Goal: Task Accomplishment & Management: Manage account settings

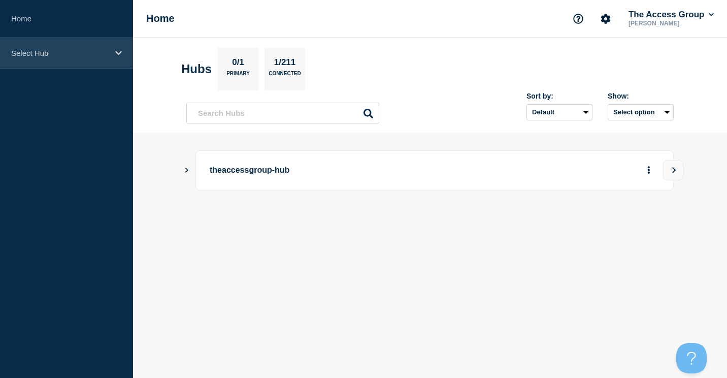
click at [39, 49] on p "Select Hub" at bounding box center [60, 53] width 98 height 9
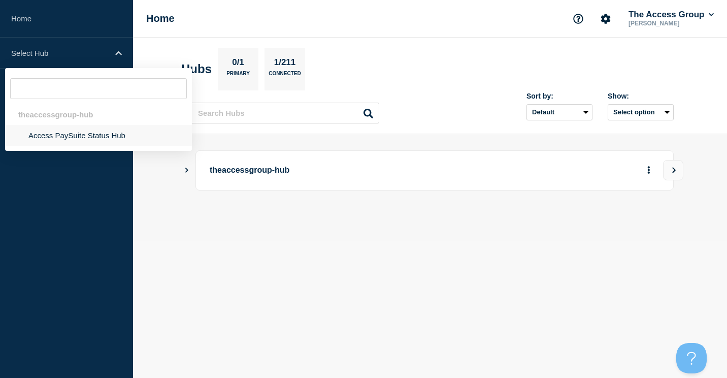
click at [52, 131] on li "Access PaySuite Status Hub" at bounding box center [98, 135] width 187 height 21
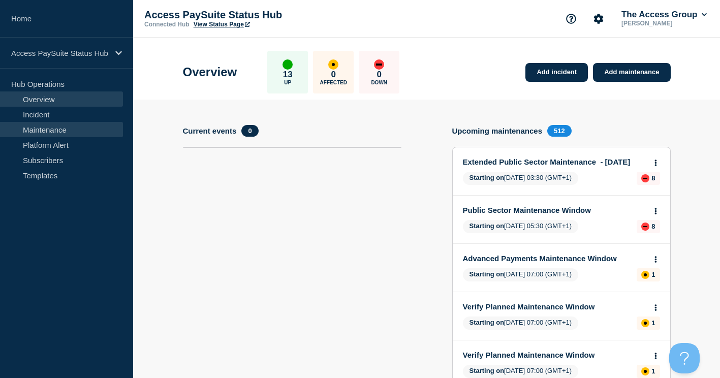
click at [39, 131] on link "Maintenance" at bounding box center [61, 129] width 123 height 15
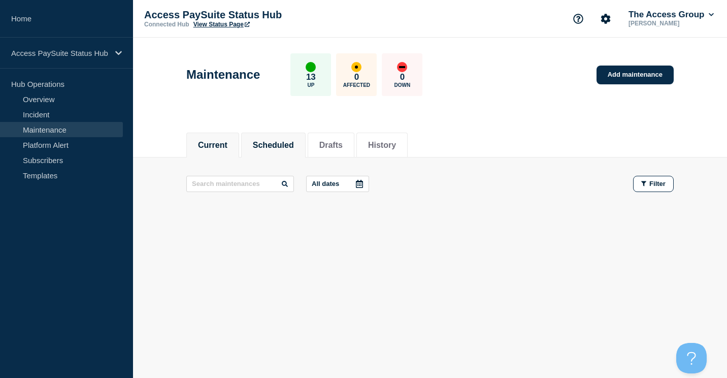
click at [294, 146] on button "Scheduled" at bounding box center [273, 145] width 41 height 9
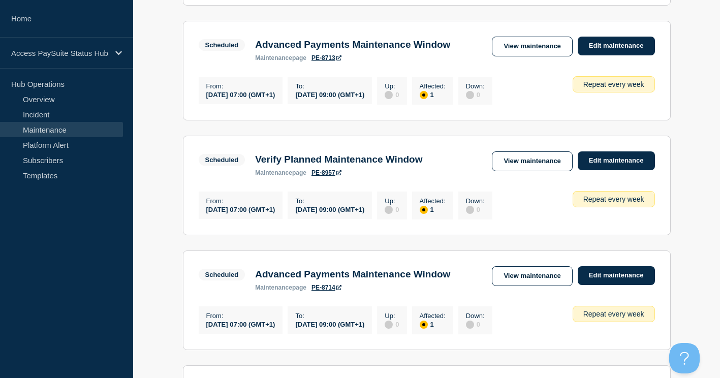
scroll to position [914, 0]
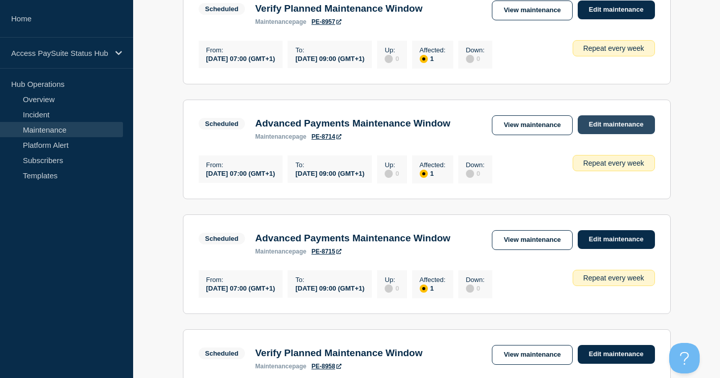
click at [611, 134] on link "Edit maintenance" at bounding box center [615, 124] width 77 height 19
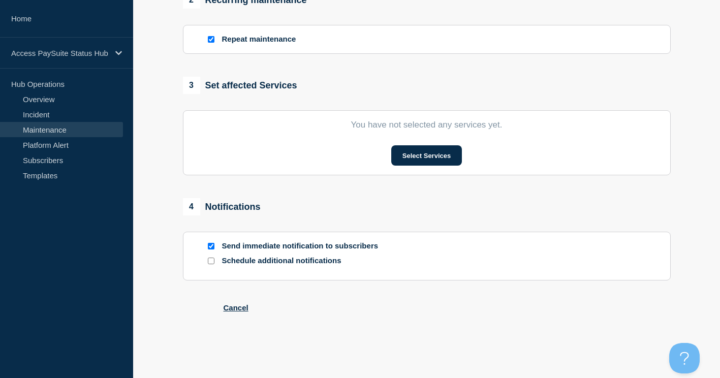
type input "Advanced Payments Maintenance Window"
type input "2025-09-03"
type input "07:00"
type input "2025-09-03"
type input "09:00"
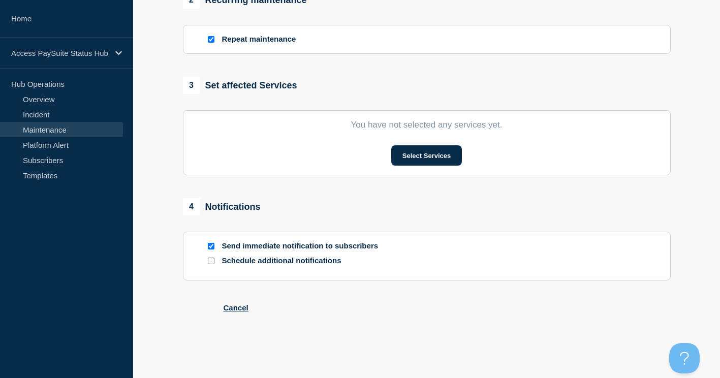
checkbox input "true"
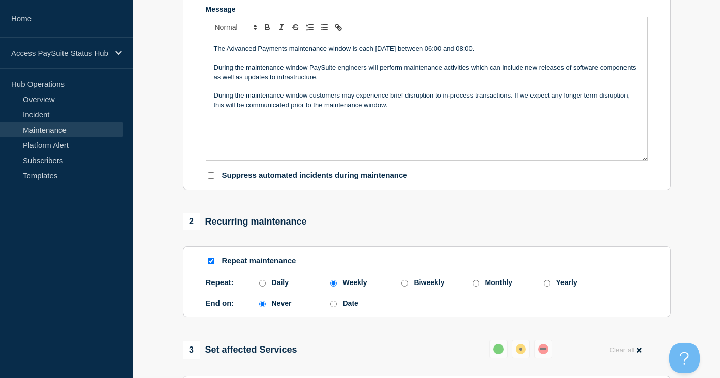
scroll to position [163, 0]
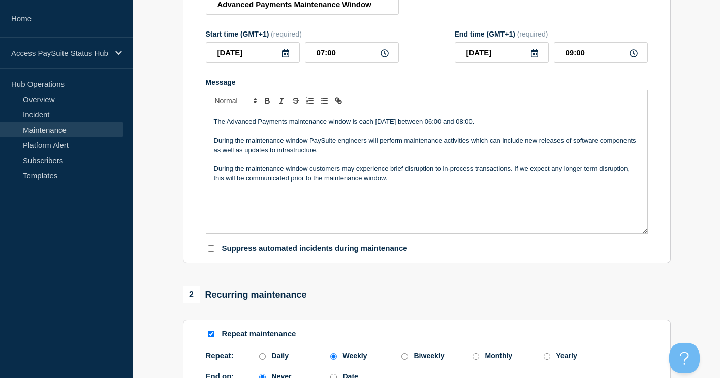
click at [453, 126] on p "The Advanced Payments maintenance window is each Wednesday between 06:00 and 08…" at bounding box center [427, 121] width 426 height 9
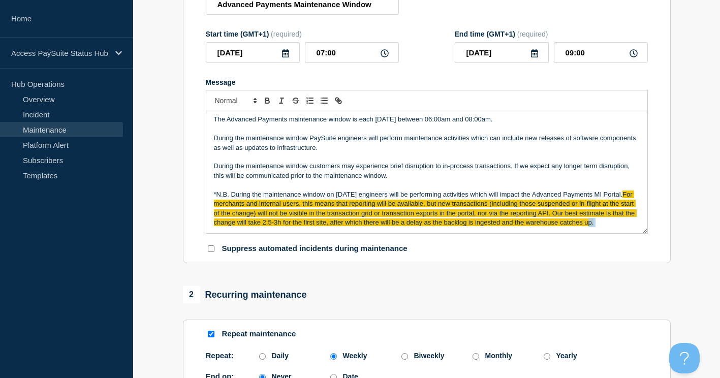
scroll to position [12, 0]
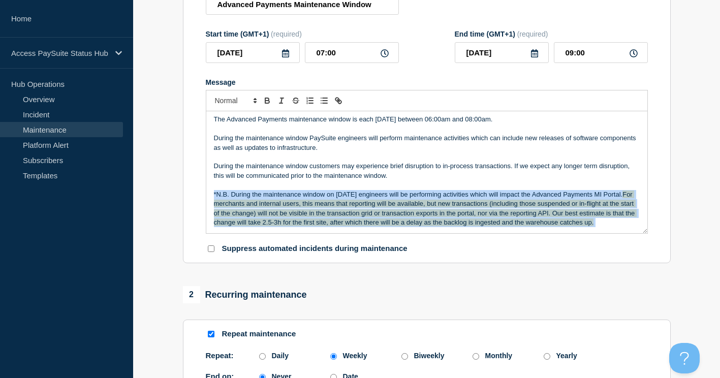
drag, startPoint x: 252, startPoint y: 236, endPoint x: 209, endPoint y: 191, distance: 62.2
click at [209, 191] on div "The Advanced Payments maintenance window is each Wednesday between 06:00am and …" at bounding box center [426, 172] width 441 height 122
copy p "*N.B. During the maintenance window on 3rd September engineers will be performi…"
click at [269, 225] on p "*N.B. During the maintenance window on 3rd September engineers will be performi…" at bounding box center [427, 209] width 426 height 38
drag, startPoint x: 269, startPoint y: 225, endPoint x: 217, endPoint y: 181, distance: 67.8
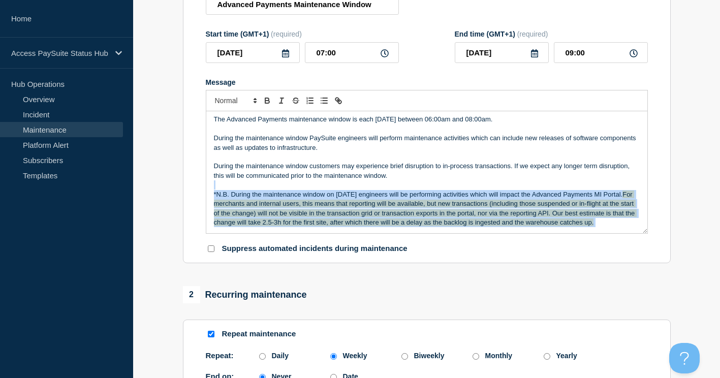
click at [217, 181] on div "The Advanced Payments maintenance window is each Wednesday between 06:00am and …" at bounding box center [426, 172] width 441 height 122
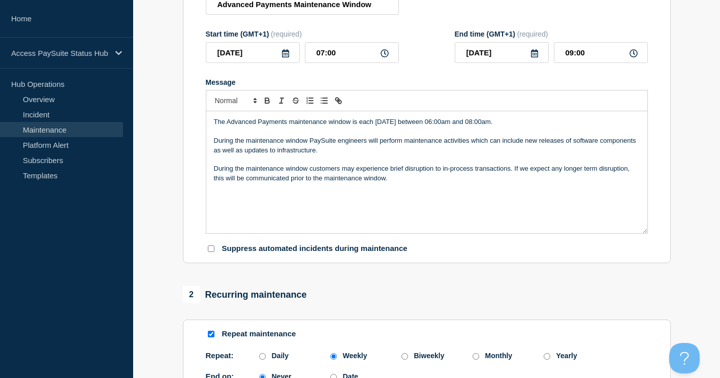
scroll to position [0, 0]
click at [217, 199] on p "Message" at bounding box center [427, 196] width 426 height 9
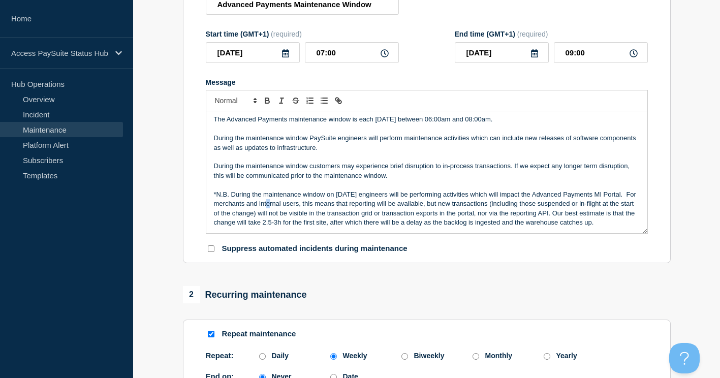
click at [283, 209] on p "*N.B. During the maintenance window on 3rd September engineers will be performi…" at bounding box center [427, 209] width 426 height 38
click at [604, 228] on p "*N.B. During the maintenance window on 3rd September engineers will be performi…" at bounding box center [427, 209] width 426 height 38
click at [542, 216] on p "*N.B. During the maintenance window on 3rd September engineers will be performi…" at bounding box center [427, 209] width 426 height 38
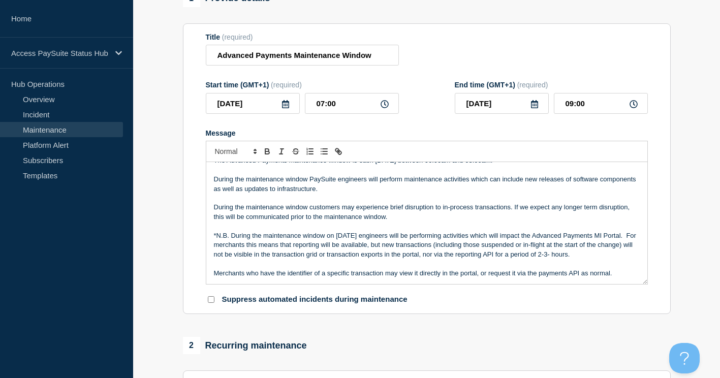
scroll to position [163, 0]
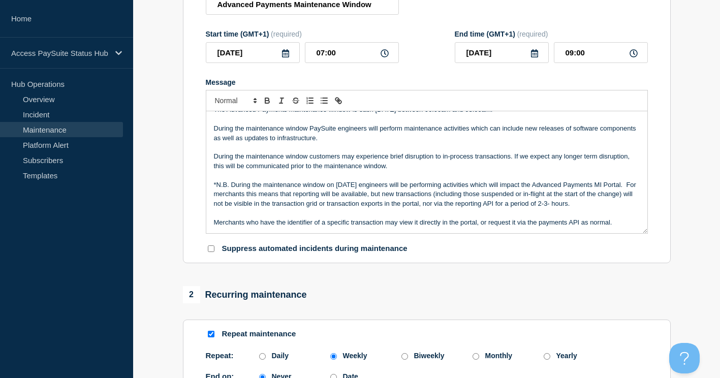
click at [401, 198] on p "*N.B. During the maintenance window on 3rd September engineers will be performi…" at bounding box center [427, 194] width 426 height 28
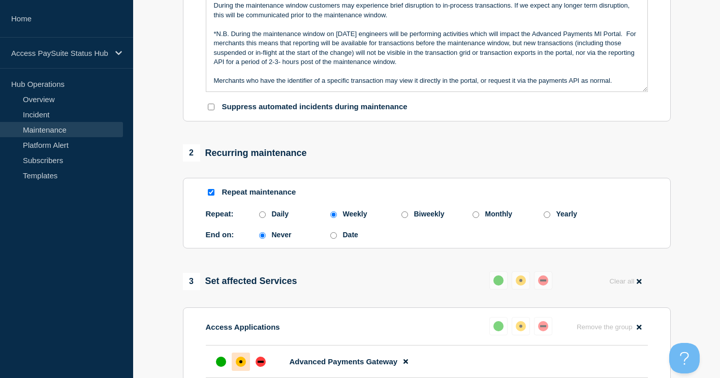
scroll to position [305, 0]
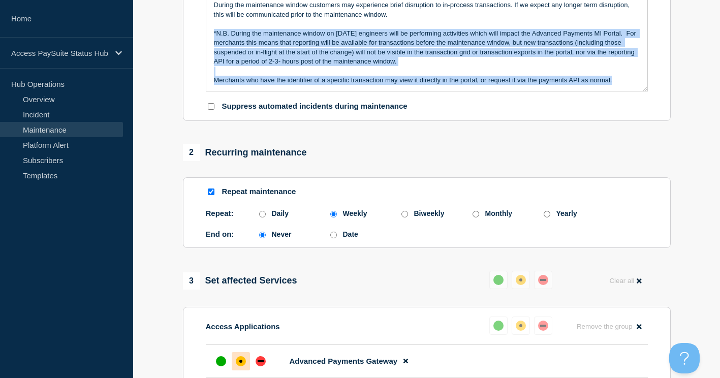
drag, startPoint x: 620, startPoint y: 88, endPoint x: 210, endPoint y: 40, distance: 413.2
click at [210, 40] on div "The Advanced Payments maintenance window is each Wednesday between 06:00am and …" at bounding box center [426, 30] width 441 height 122
copy div "*N.B. During the maintenance window on 3rd September engineers will be performi…"
click at [543, 58] on p "*N.B. During the maintenance window on 3rd September engineers will be performi…" at bounding box center [427, 48] width 426 height 38
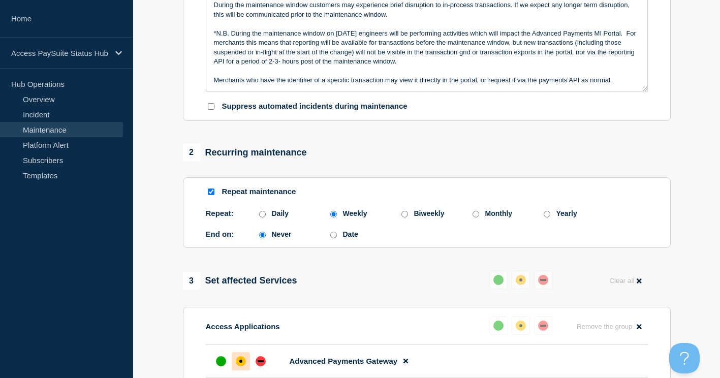
click at [614, 81] on p "Merchants who have the identifier of a specific transaction may view it directl…" at bounding box center [427, 80] width 426 height 9
click at [615, 82] on p "Merchants who have the identifier of a specific transaction may view it directl…" at bounding box center [427, 80] width 426 height 9
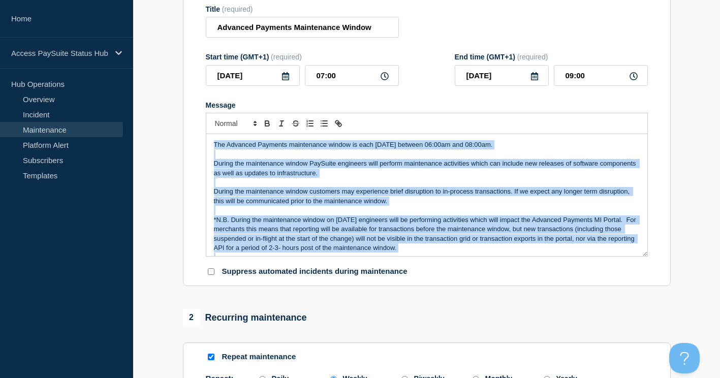
scroll to position [72, 0]
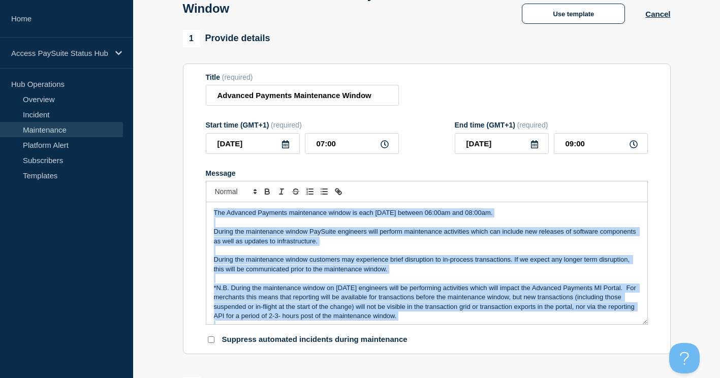
drag, startPoint x: 616, startPoint y: 84, endPoint x: 208, endPoint y: 214, distance: 427.6
click at [208, 214] on div "The Advanced Payments maintenance window is each Wednesday between 06:00am and …" at bounding box center [426, 263] width 441 height 122
copy div "The Advanced Payments maintenance window is each Wednesday between 06:00am and …"
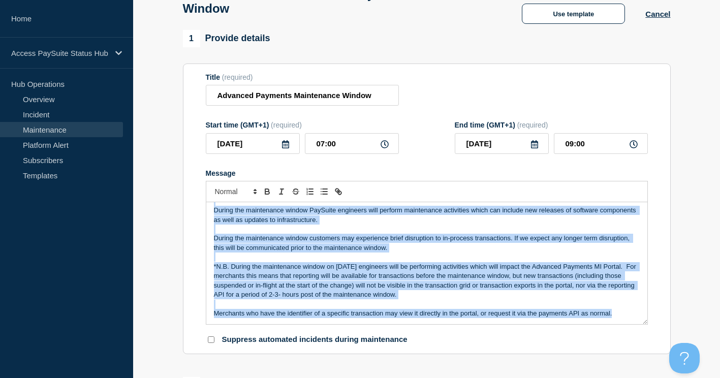
click at [613, 318] on p "Merchants who have the identifier of a specific transaction may view it directl…" at bounding box center [427, 313] width 426 height 9
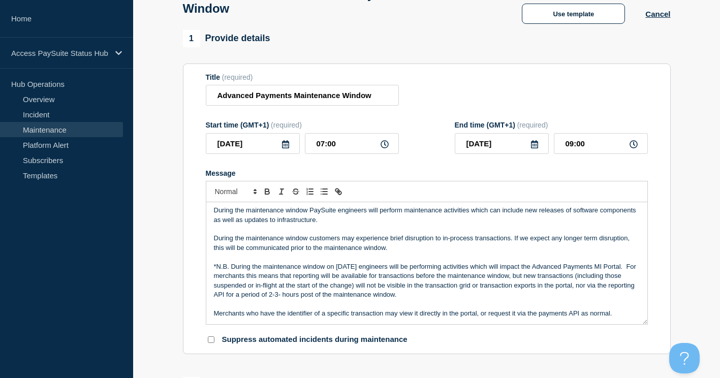
drag, startPoint x: 614, startPoint y: 320, endPoint x: 194, endPoint y: 214, distance: 433.7
click at [194, 214] on section "Title (required) Advanced Payments Maintenance Window Start time (GMT+1) (requi…" at bounding box center [427, 208] width 488 height 291
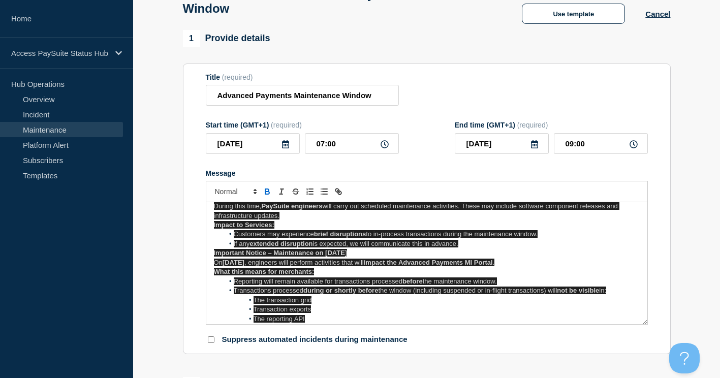
scroll to position [7, 0]
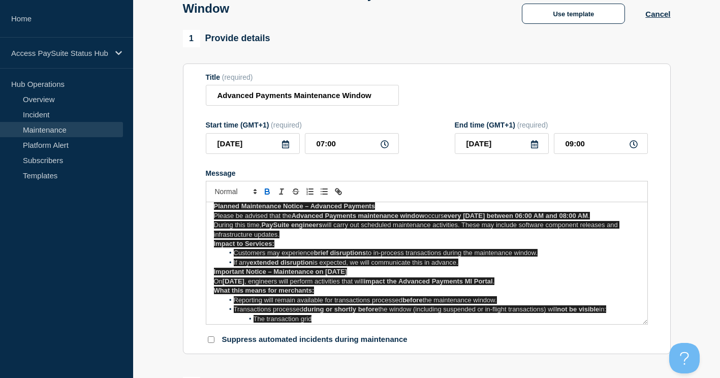
click at [365, 239] on p "During this time, PaySuite engineers will carry out scheduled maintenance activ…" at bounding box center [427, 229] width 426 height 19
click at [376, 235] on p "During this time, PaySuite engineers will carry out scheduled maintenance activ…" at bounding box center [427, 229] width 426 height 19
click at [386, 219] on strong "Advanced Payments maintenance window" at bounding box center [358, 216] width 133 height 8
click at [341, 244] on p "Impact to Services:" at bounding box center [427, 243] width 426 height 9
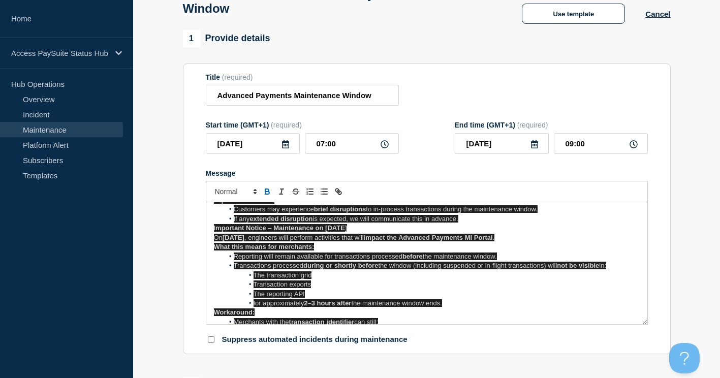
scroll to position [106, 0]
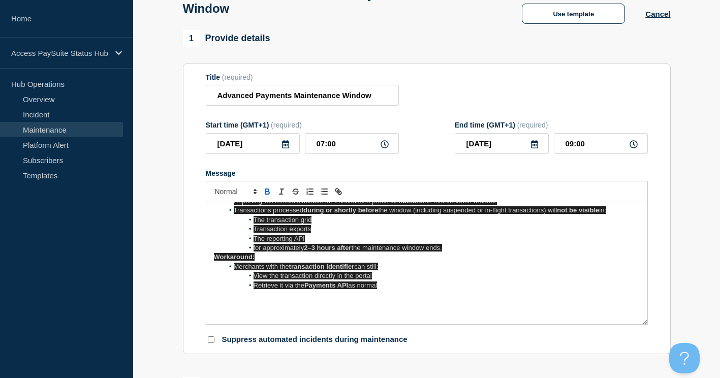
click at [319, 289] on strong "Payments API" at bounding box center [326, 285] width 44 height 8
click at [304, 251] on span "for approximately" at bounding box center [278, 248] width 51 height 8
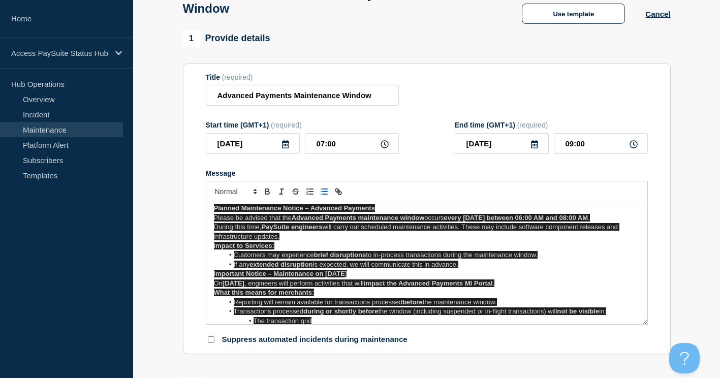
click at [313, 277] on strong "Important Notice – Maintenance on 3rd September" at bounding box center [281, 274] width 134 height 8
click at [541, 269] on li "If any extended disruption is expected, we will communicate this in advance." at bounding box center [431, 264] width 416 height 9
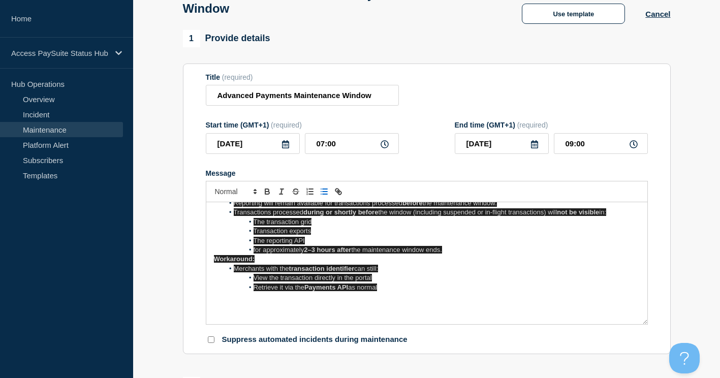
scroll to position [106, 0]
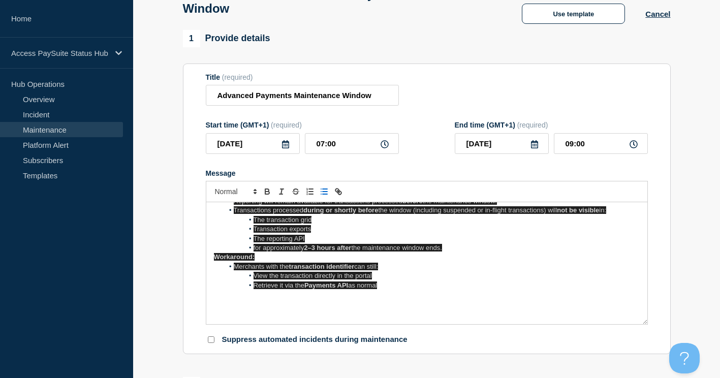
click at [400, 288] on li "Retrieve it via the Payments API as normal" at bounding box center [431, 285] width 416 height 9
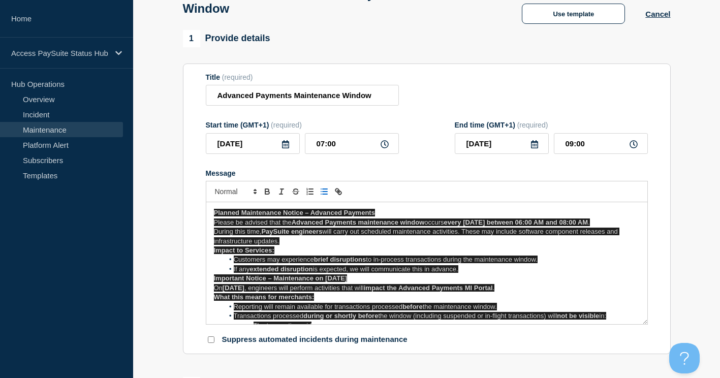
drag, startPoint x: 396, startPoint y: 291, endPoint x: 218, endPoint y: 186, distance: 207.0
click at [218, 186] on div "Planned Maintenance Notice – Advanced Payments Please be advised that the Advan…" at bounding box center [427, 253] width 442 height 144
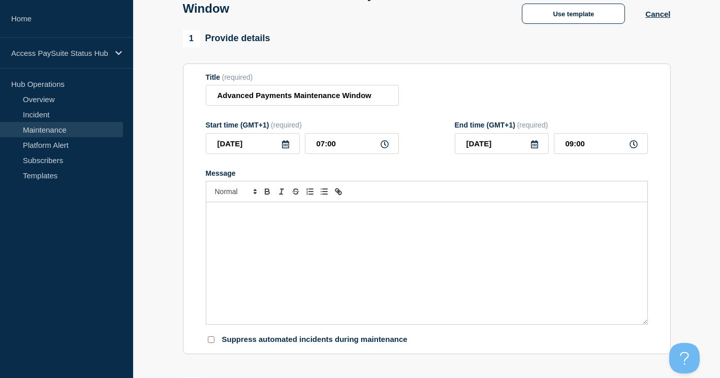
click at [242, 224] on p "Message" at bounding box center [427, 222] width 426 height 9
click at [214, 207] on div at bounding box center [427, 253] width 442 height 144
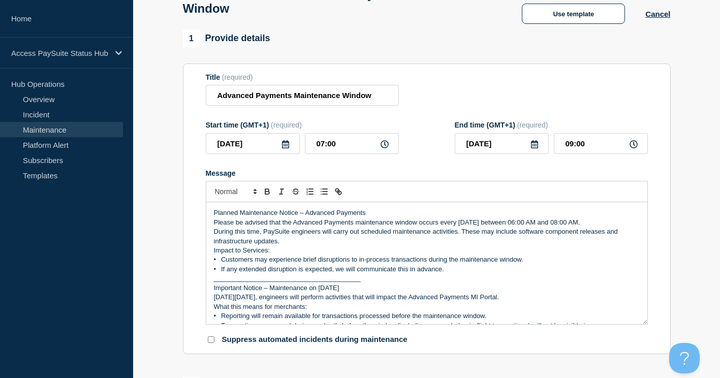
click at [359, 246] on p "During this time, PaySuite engineers will carry out scheduled maintenance activ…" at bounding box center [427, 236] width 426 height 19
click at [404, 215] on p "Planned Maintenance Notice – Advanced Payments" at bounding box center [427, 212] width 426 height 9
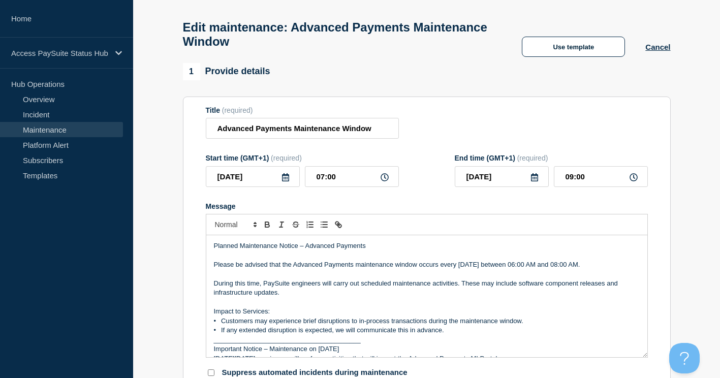
scroll to position [21, 0]
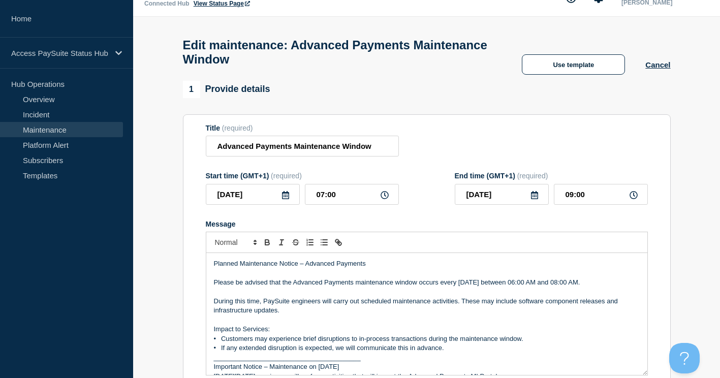
click at [302, 339] on p "• Customers may experience brief disruptions to in-process transactions during …" at bounding box center [427, 338] width 426 height 9
click at [288, 334] on p "Impact to Services:" at bounding box center [427, 329] width 426 height 9
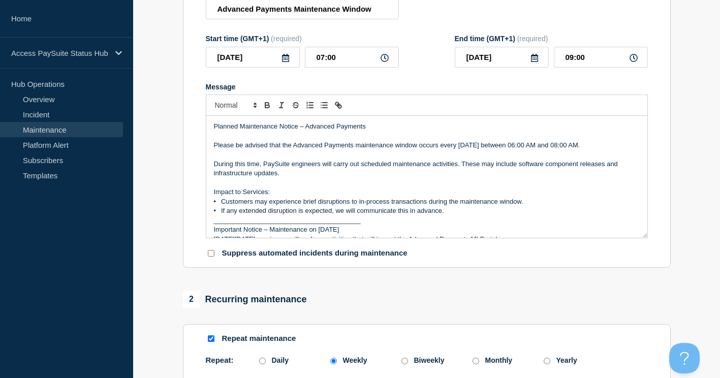
scroll to position [173, 0]
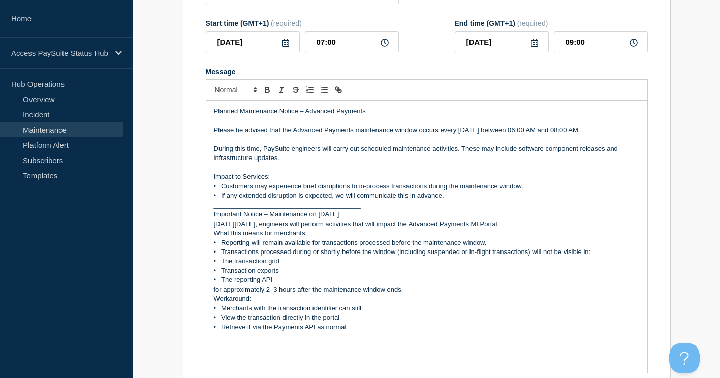
drag, startPoint x: 644, startPoint y: 225, endPoint x: 646, endPoint y: 376, distance: 150.9
click at [646, 373] on div "Planned Maintenance Notice – Advanced Payments Please be advised that the Advan…" at bounding box center [426, 237] width 441 height 272
click at [281, 172] on p "Message" at bounding box center [427, 167] width 426 height 9
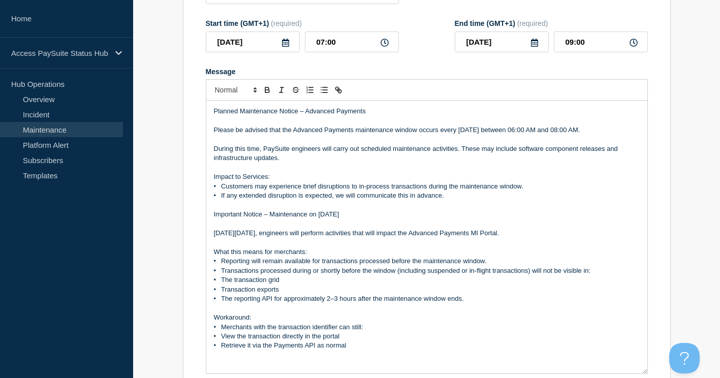
click at [273, 179] on p "Impact to Services:" at bounding box center [427, 176] width 426 height 9
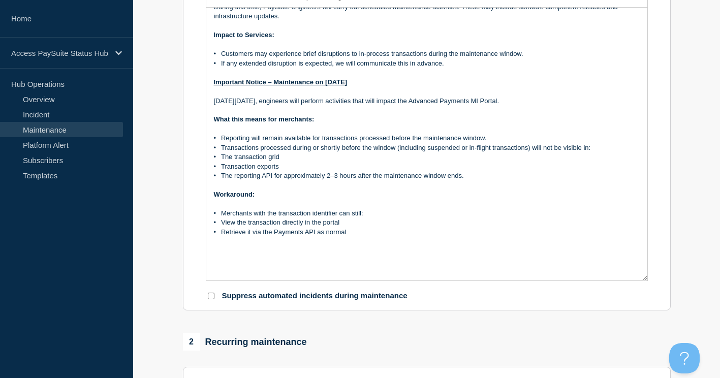
scroll to position [275, 0]
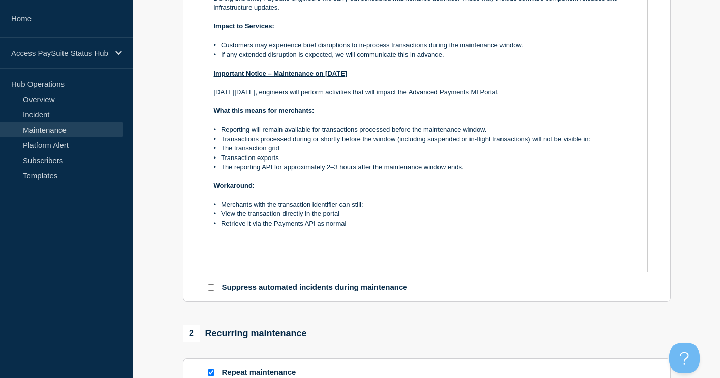
click at [249, 247] on p "Message" at bounding box center [427, 242] width 426 height 9
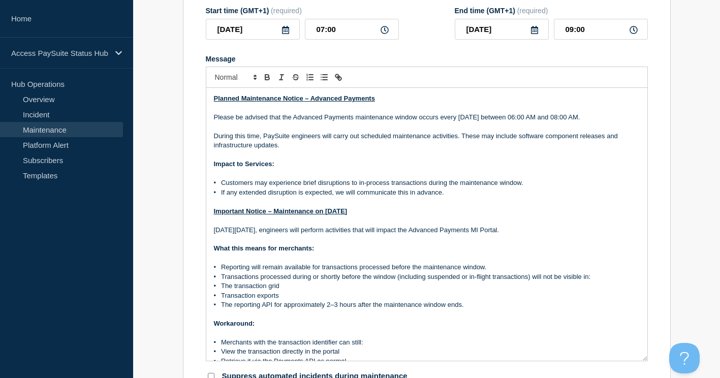
scroll to position [173, 0]
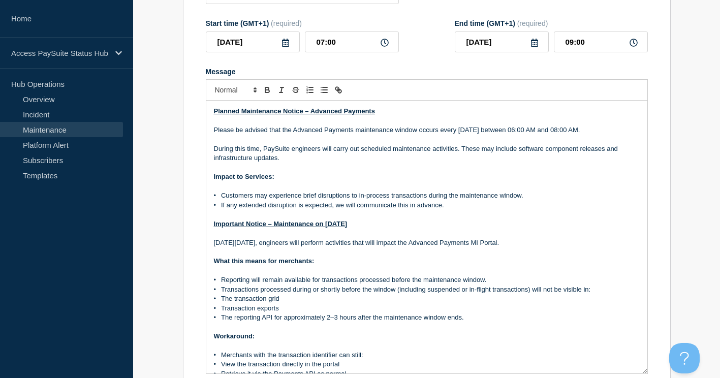
click at [425, 247] on p "On Wednesday, 3rd September, engineers will perform activities that will impact…" at bounding box center [427, 242] width 426 height 9
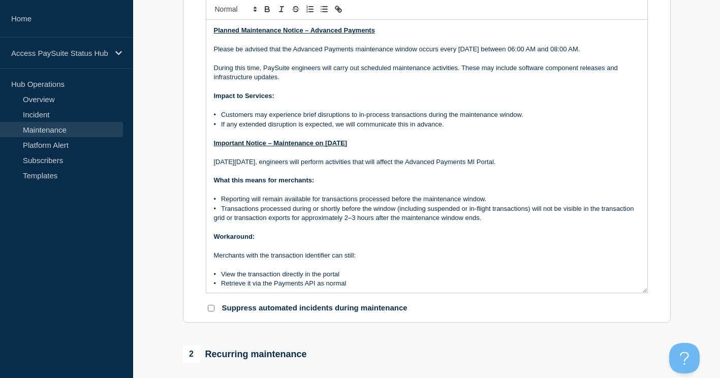
scroll to position [203, 0]
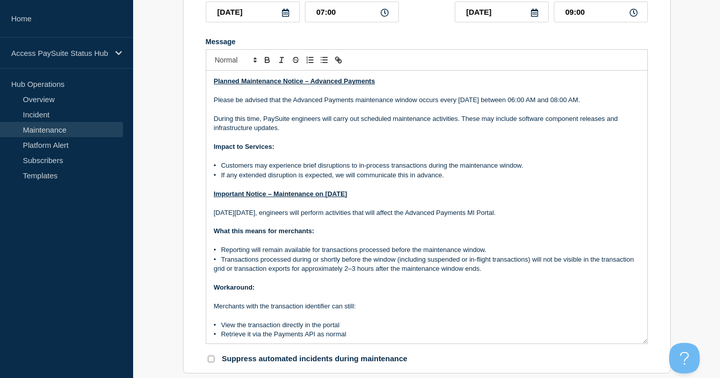
click at [536, 105] on p "Please be advised that the Advanced Payments maintenance window occurs every We…" at bounding box center [427, 99] width 426 height 9
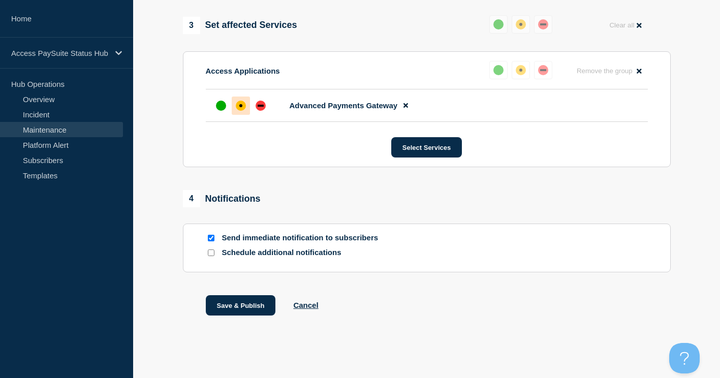
scroll to position [720, 0]
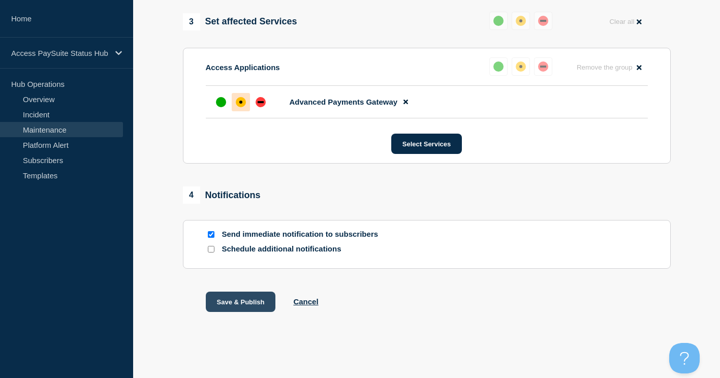
click at [235, 302] on button "Save & Publish" at bounding box center [241, 302] width 70 height 20
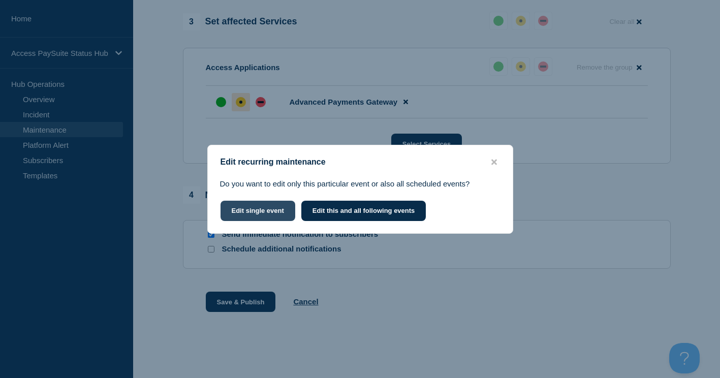
click at [301, 210] on button "Edit single event" at bounding box center [363, 211] width 125 height 20
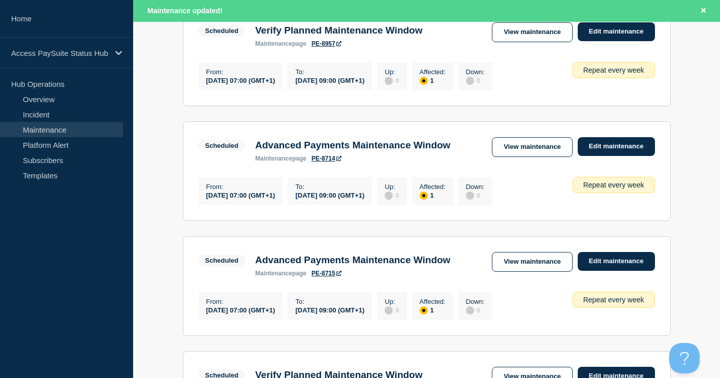
scroll to position [914, 0]
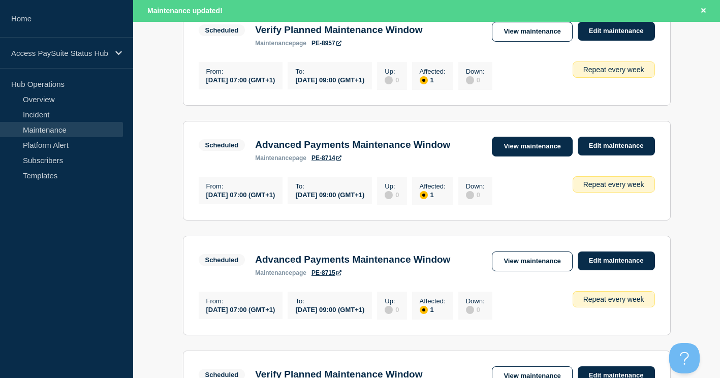
click at [541, 156] on link "View maintenance" at bounding box center [532, 147] width 80 height 20
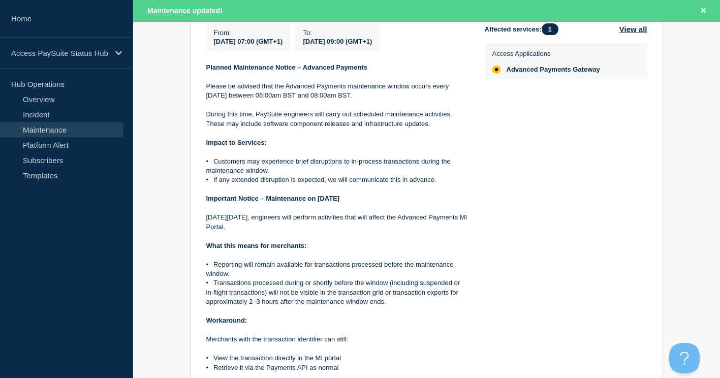
scroll to position [305, 0]
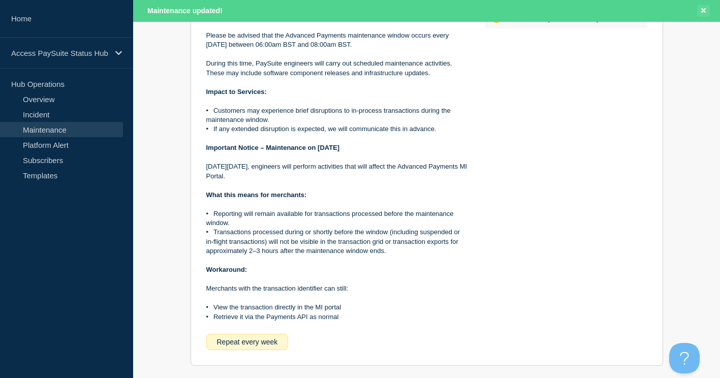
click at [704, 11] on icon "Close banner" at bounding box center [703, 10] width 5 height 5
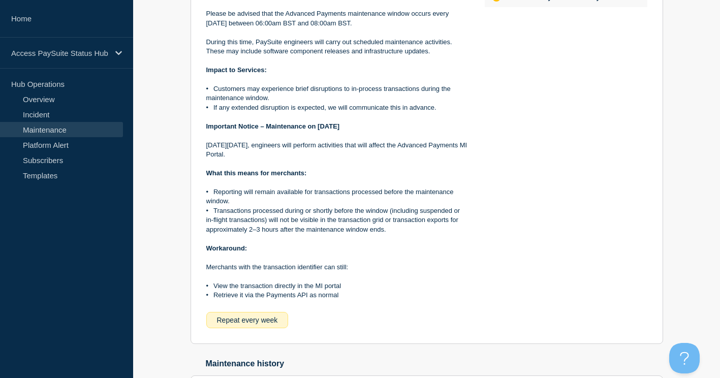
scroll to position [283, 0]
